Goal: Information Seeking & Learning: Learn about a topic

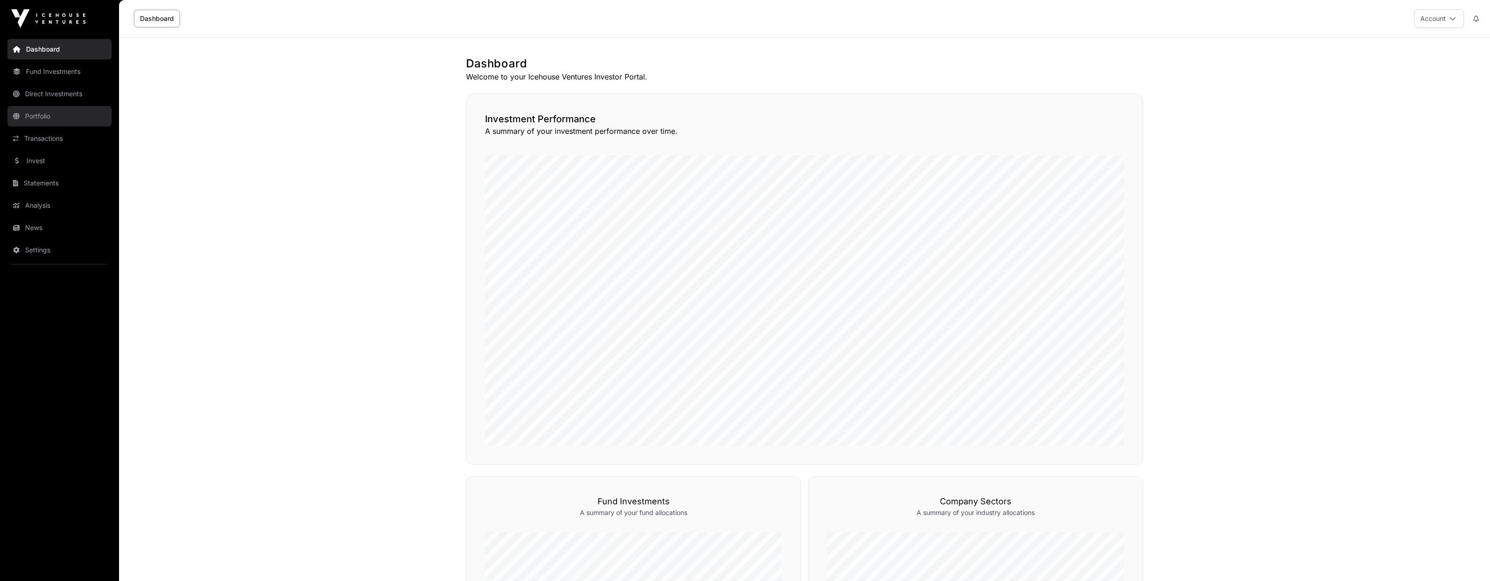
click at [33, 114] on link "Portfolio" at bounding box center [59, 116] width 104 height 20
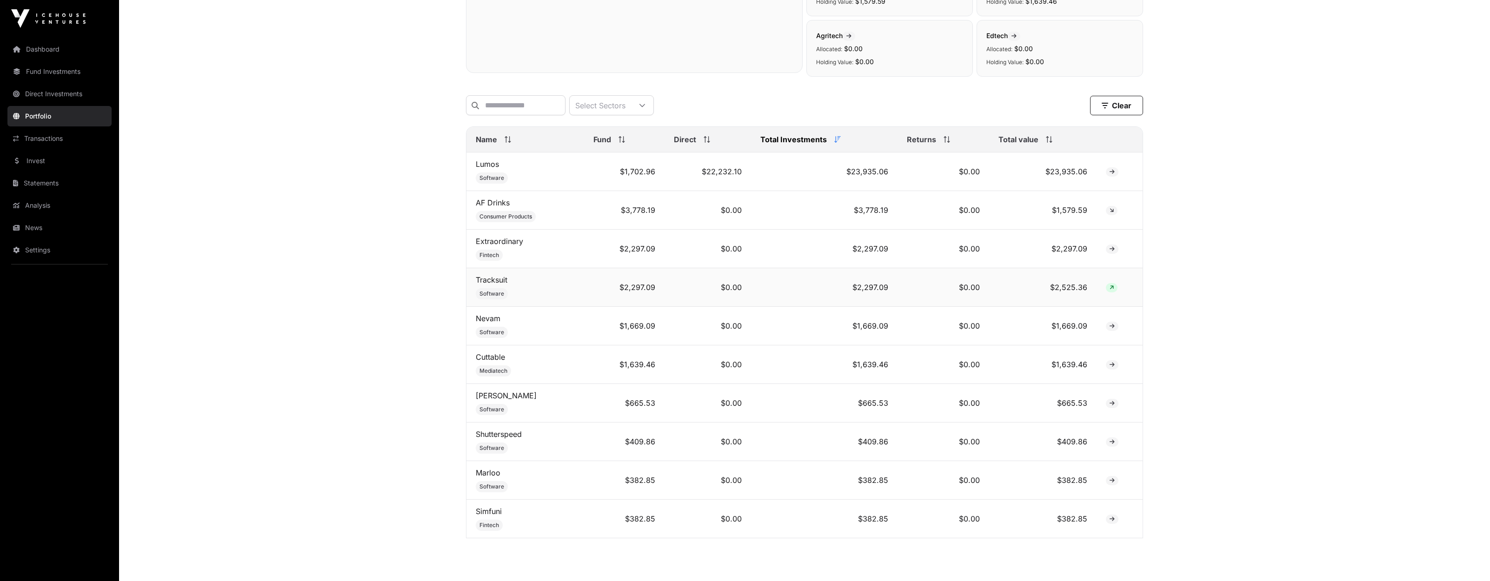
scroll to position [311, 0]
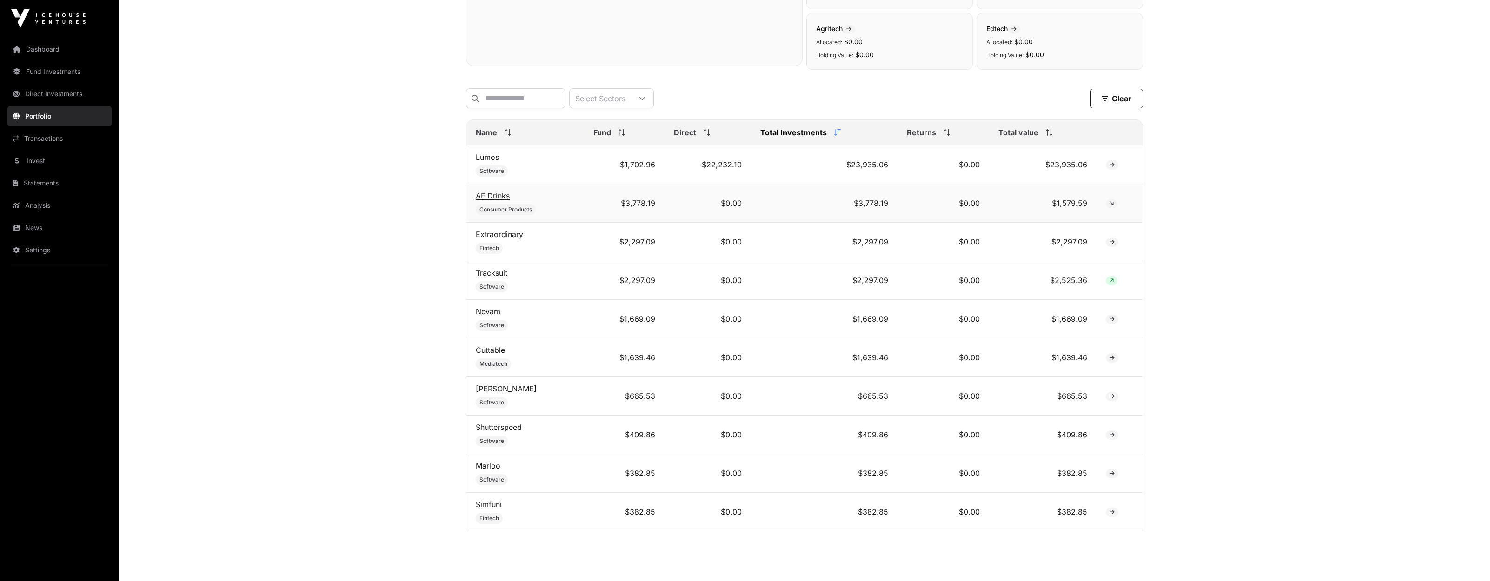
click at [498, 198] on link "AF Drinks" at bounding box center [493, 195] width 34 height 9
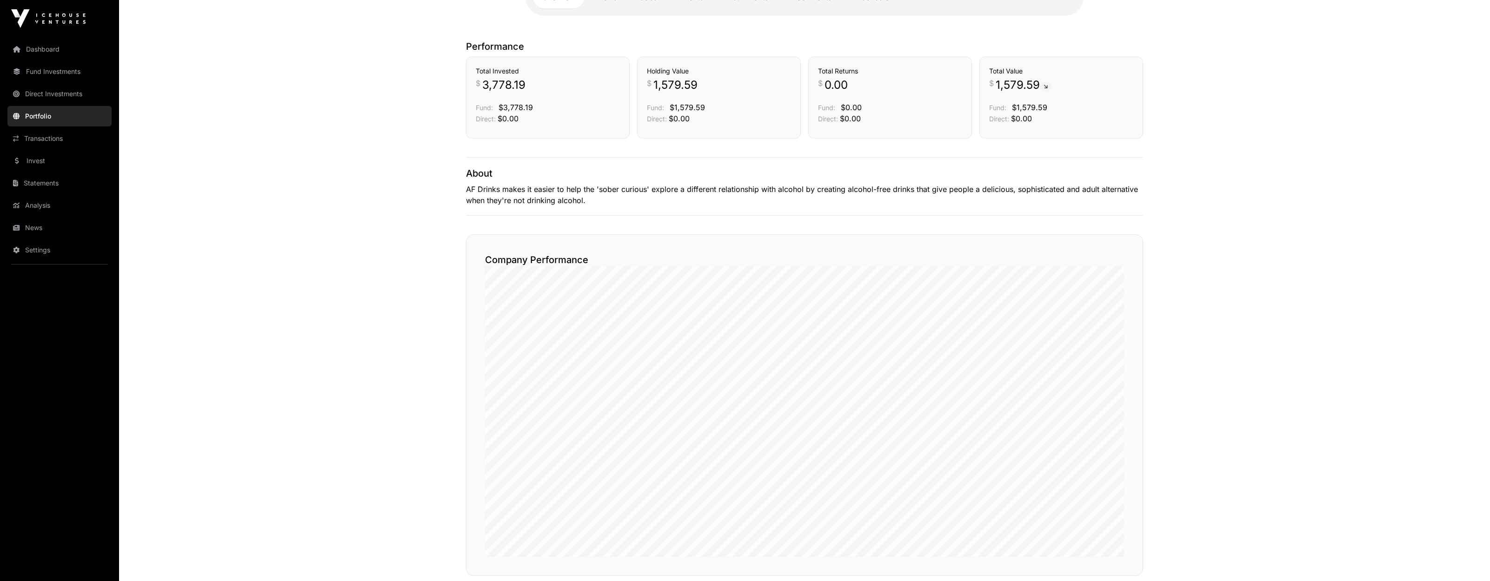
scroll to position [236, 0]
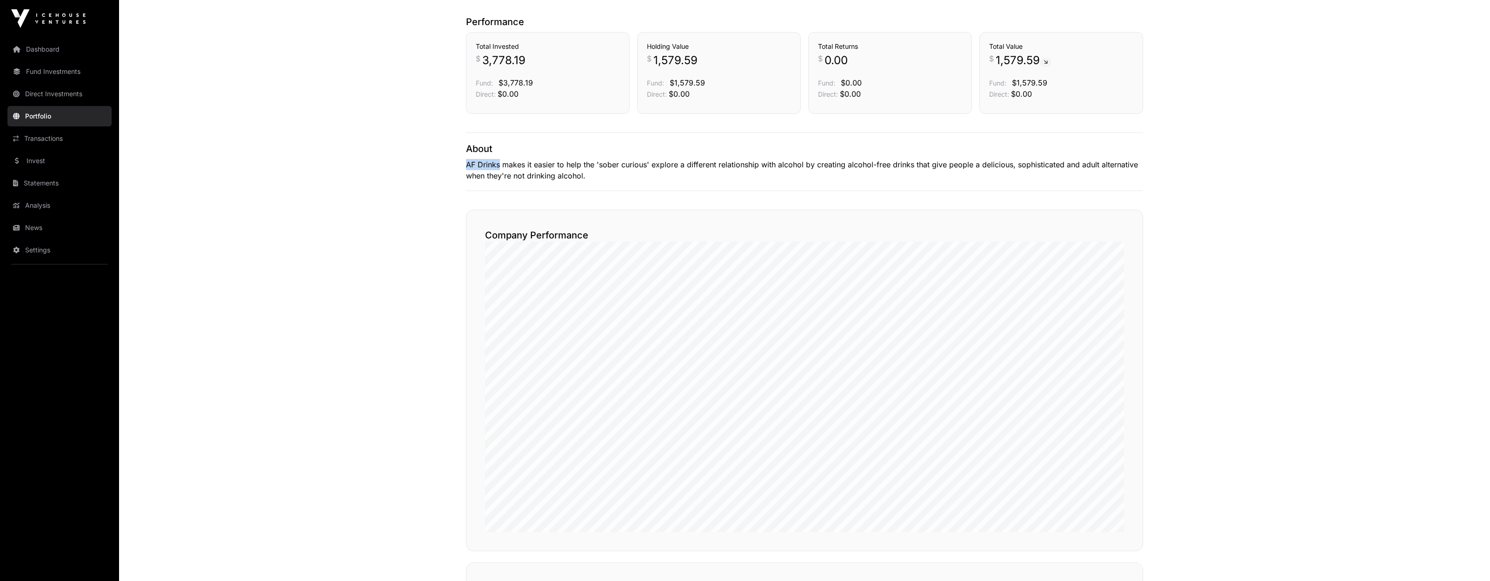
drag, startPoint x: 500, startPoint y: 165, endPoint x: 420, endPoint y: 161, distance: 80.1
click at [420, 161] on main "AF Drinks AF Drinks Consumer Products FMCG Watchlist af-drinks.com LinkedIn Ove…" at bounding box center [804, 409] width 1371 height 1217
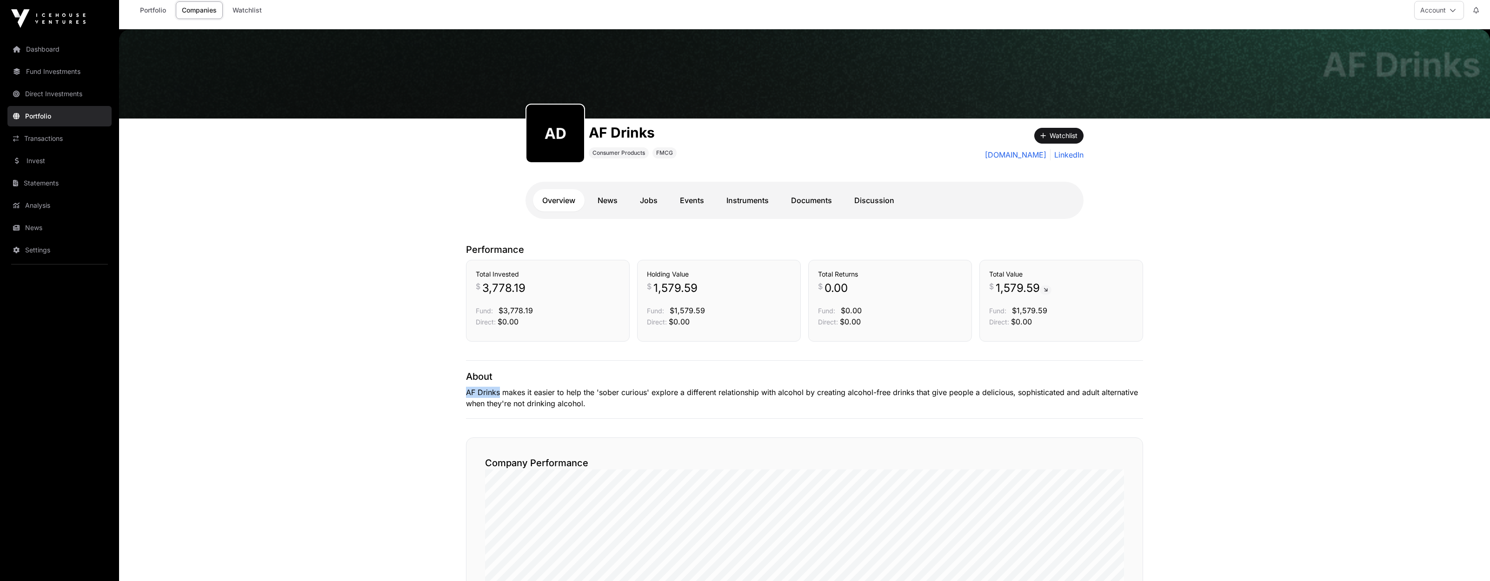
scroll to position [0, 0]
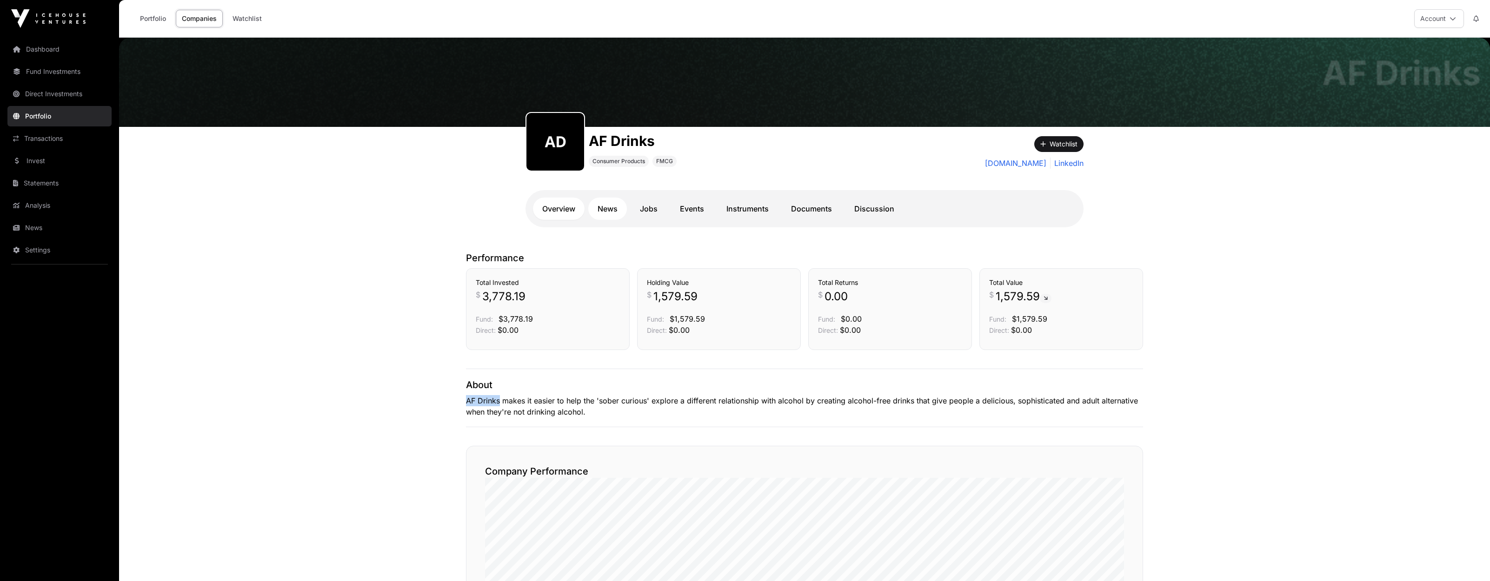
click at [604, 213] on link "News" at bounding box center [607, 209] width 39 height 22
